Goal: Information Seeking & Learning: Understand process/instructions

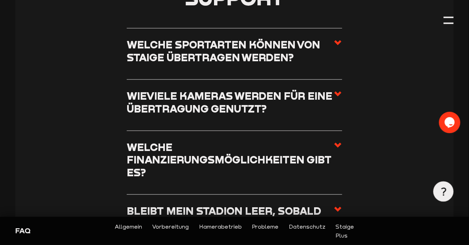
click at [332, 46] on h3 "Welche Sportarten können von Staige übertragen werden?" at bounding box center [230, 50] width 207 height 25
click at [0, 0] on input "Welche Sportarten können von Staige übertragen werden?" at bounding box center [0, 0] width 0 height 0
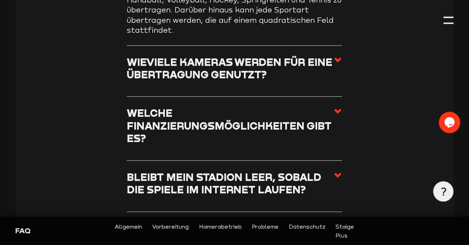
scroll to position [297, 0]
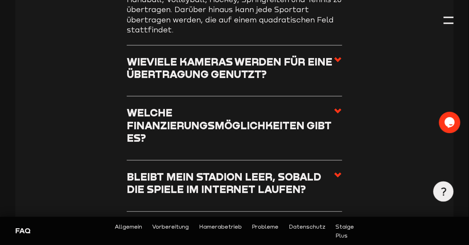
click at [334, 67] on h3 "Wieviele Kameras werden für eine Übertragung genutzt?" at bounding box center [230, 68] width 207 height 25
click at [0, 0] on input "Wieviele Kameras werden für eine Übertragung genutzt?" at bounding box center [0, 0] width 0 height 0
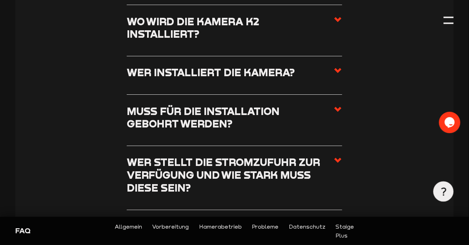
click at [323, 27] on h3 "Wo wird die Kamera K2 installiert?" at bounding box center [230, 27] width 207 height 25
click at [0, 0] on input "Wo wird die Kamera K2 installiert?" at bounding box center [0, 0] width 0 height 0
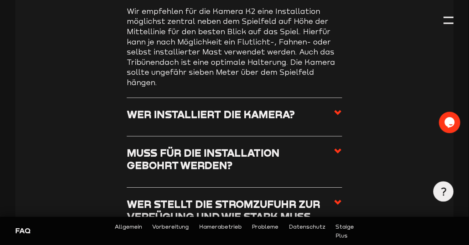
scroll to position [605, 0]
click at [338, 108] on span at bounding box center [338, 117] width 9 height 18
click at [0, 0] on input "Wer installiert die Kamera?" at bounding box center [0, 0] width 0 height 0
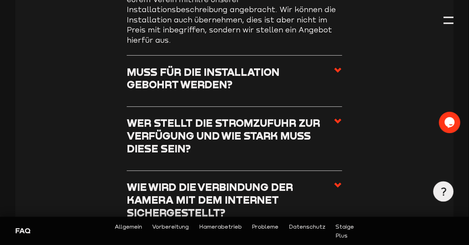
scroll to position [666, 0]
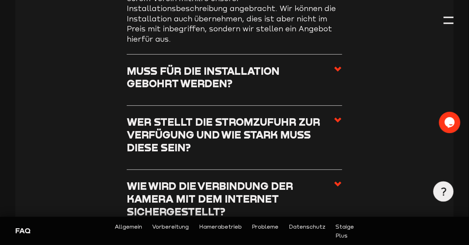
click at [325, 65] on h3 "Muss für die Installation gebohrt werden?" at bounding box center [230, 77] width 207 height 25
click at [0, 0] on input "Muss für die Installation gebohrt werden?" at bounding box center [0, 0] width 0 height 0
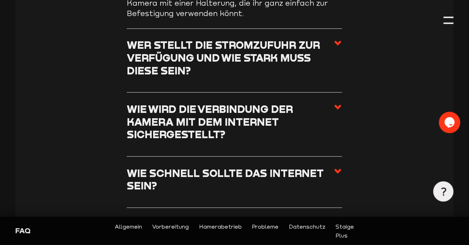
scroll to position [724, 0]
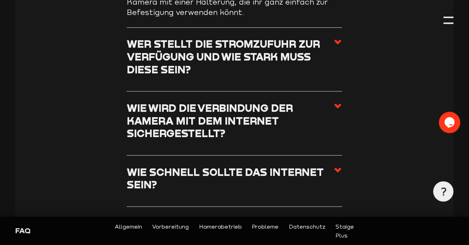
click at [335, 38] on span at bounding box center [338, 59] width 9 height 43
click at [0, 0] on input "Wer stellt die Stromzufuhr zur Verfügung und wie stark muss diese sein?" at bounding box center [0, 0] width 0 height 0
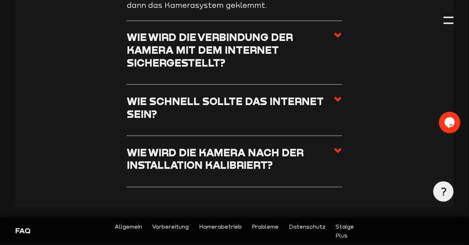
scroll to position [816, 0]
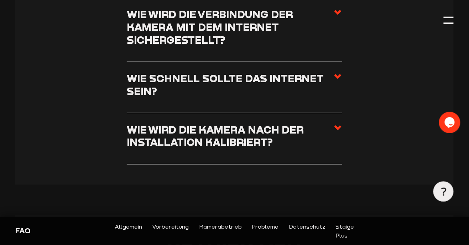
click at [333, 72] on h3 "Wie schnell sollte das Internet sein?" at bounding box center [230, 84] width 207 height 25
click at [0, 0] on input "Wie schnell sollte das Internet sein?" at bounding box center [0, 0] width 0 height 0
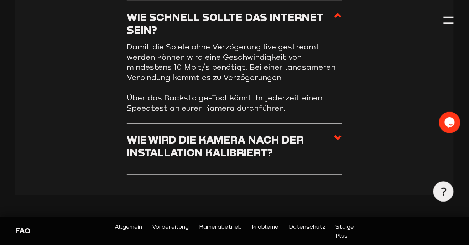
scroll to position [777, 0]
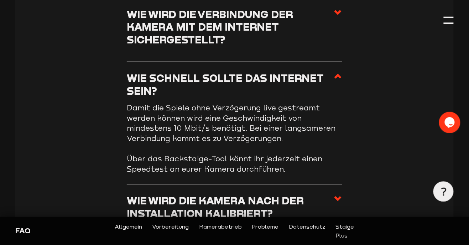
click at [331, 72] on h3 "Wie schnell sollte das Internet sein?" at bounding box center [230, 84] width 207 height 25
click at [0, 0] on input "Wie schnell sollte das Internet sein?" at bounding box center [0, 0] width 0 height 0
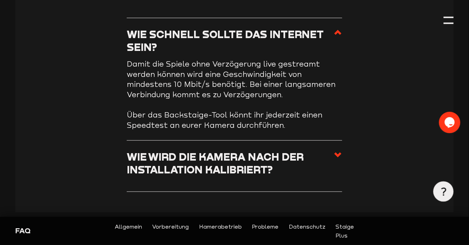
scroll to position [825, 0]
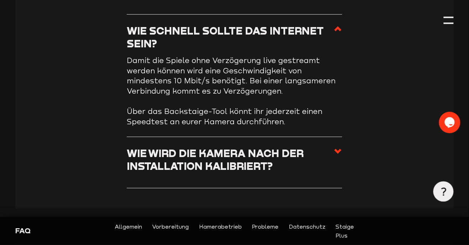
click at [331, 155] on h3 "Wie wird die Kamera nach der Installation kalibriert?" at bounding box center [230, 159] width 207 height 25
click at [0, 0] on input "Wie wird die Kamera nach der Installation kalibriert?" at bounding box center [0, 0] width 0 height 0
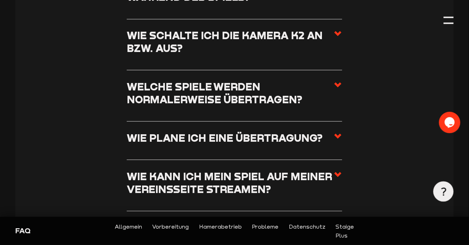
click at [332, 29] on h3 "Wie schalte ich die Kamera K2 an bzw. aus?" at bounding box center [230, 41] width 207 height 25
click at [0, 0] on input "Wie schalte ich die Kamera K2 an bzw. aus?" at bounding box center [0, 0] width 0 height 0
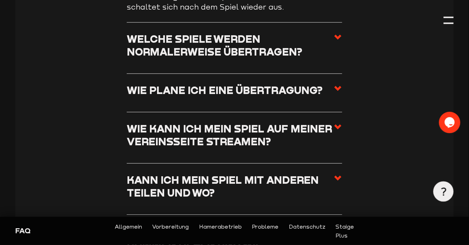
scroll to position [1107, 0]
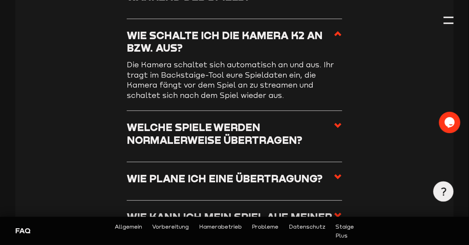
click at [331, 29] on h3 "Wie schalte ich die Kamera K2 an bzw. aus?" at bounding box center [230, 41] width 207 height 25
click at [0, 0] on input "Wie schalte ich die Kamera K2 an bzw. aus?" at bounding box center [0, 0] width 0 height 0
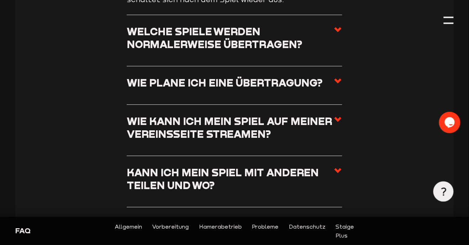
scroll to position [1210, 0]
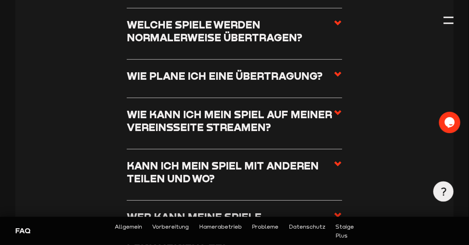
click at [336, 19] on span at bounding box center [338, 34] width 9 height 31
click at [0, 0] on input "Welche Spiele werden normalerweise übertragen?" at bounding box center [0, 0] width 0 height 0
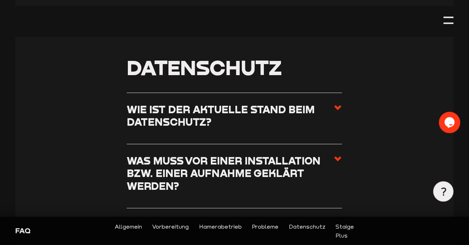
scroll to position [1968, 0]
